Goal: Book appointment/travel/reservation

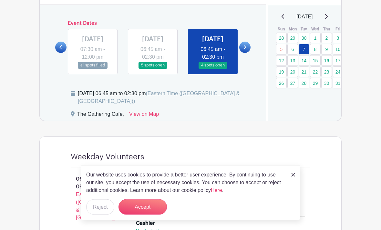
scroll to position [378, 0]
click at [150, 215] on button "Accept" at bounding box center [142, 207] width 48 height 15
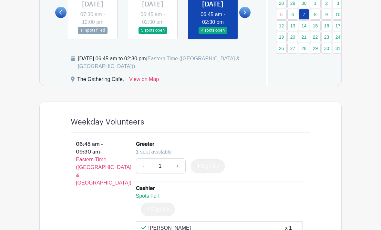
scroll to position [413, 0]
click at [314, 15] on link "8" at bounding box center [315, 14] width 11 height 11
click at [315, 16] on link "8" at bounding box center [315, 14] width 11 height 11
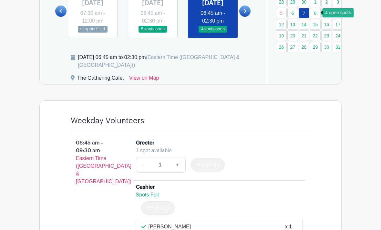
click at [317, 12] on link "8" at bounding box center [315, 13] width 11 height 11
click at [316, 13] on link "8" at bounding box center [315, 13] width 11 height 11
click at [317, 14] on link "8" at bounding box center [315, 13] width 11 height 11
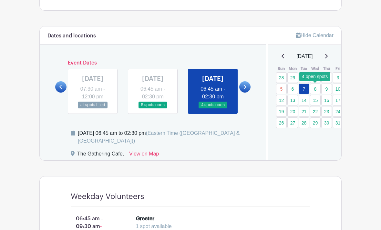
scroll to position [339, 0]
click at [317, 90] on link "8" at bounding box center [315, 88] width 11 height 11
click at [319, 87] on link "8" at bounding box center [315, 88] width 11 height 11
click at [318, 88] on link "8" at bounding box center [315, 88] width 11 height 11
click at [319, 89] on link "8" at bounding box center [315, 88] width 11 height 11
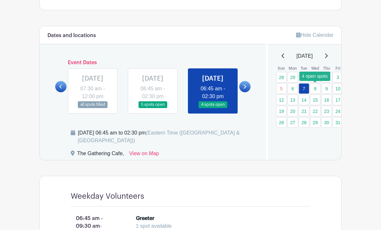
click at [320, 89] on link "8" at bounding box center [315, 88] width 11 height 11
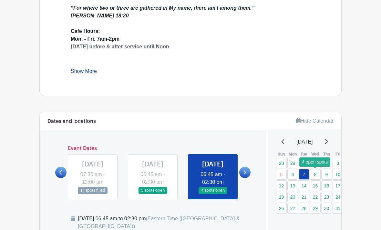
scroll to position [251, 0]
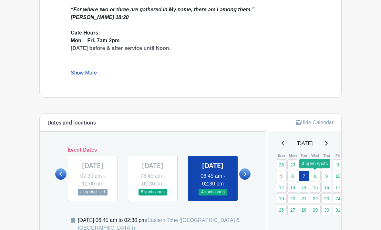
click at [318, 176] on link "8" at bounding box center [315, 176] width 11 height 11
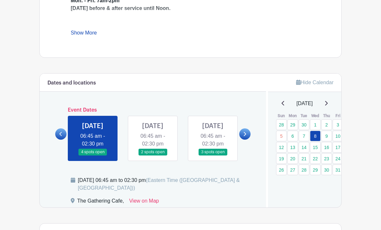
scroll to position [288, 0]
